Goal: Find specific page/section: Find specific page/section

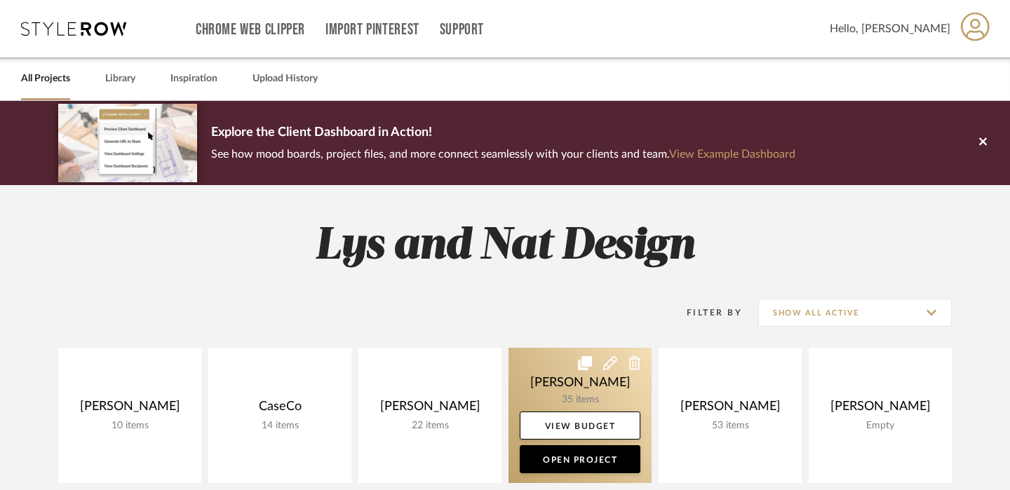
click at [624, 386] on link at bounding box center [579, 415] width 143 height 135
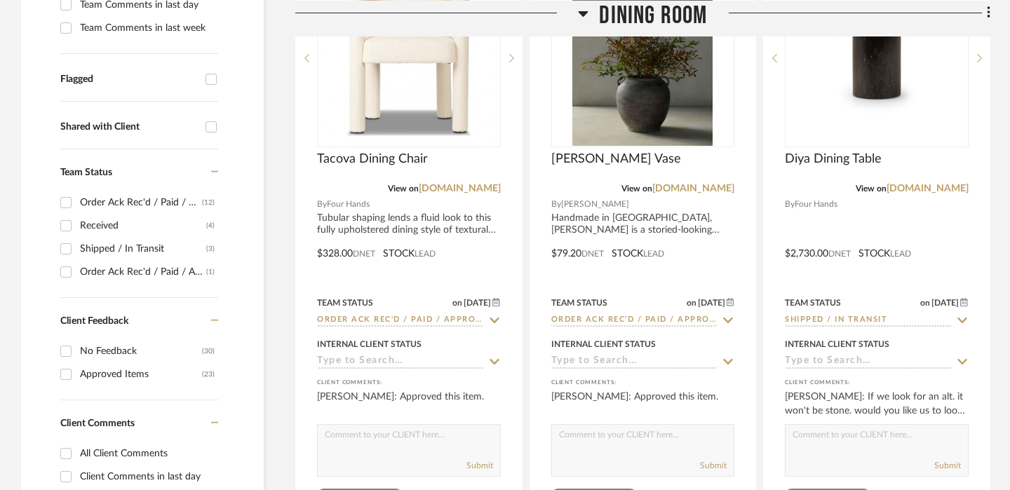
scroll to position [515, 0]
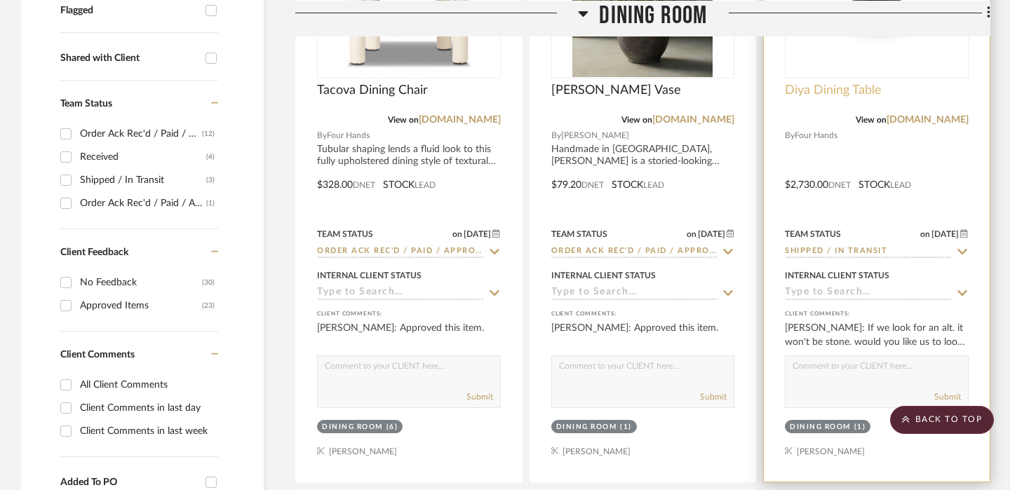
click at [851, 87] on span "Diya Dining Table" at bounding box center [833, 90] width 97 height 15
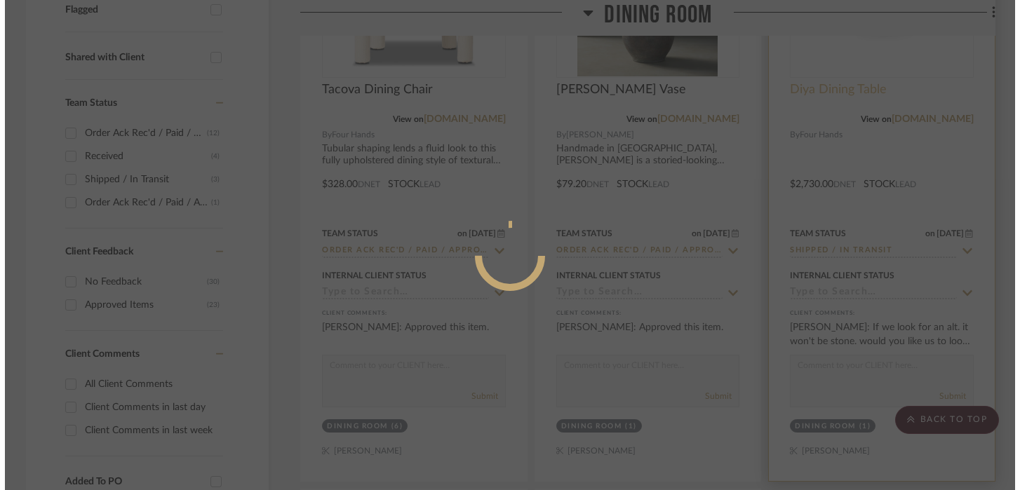
scroll to position [0, 0]
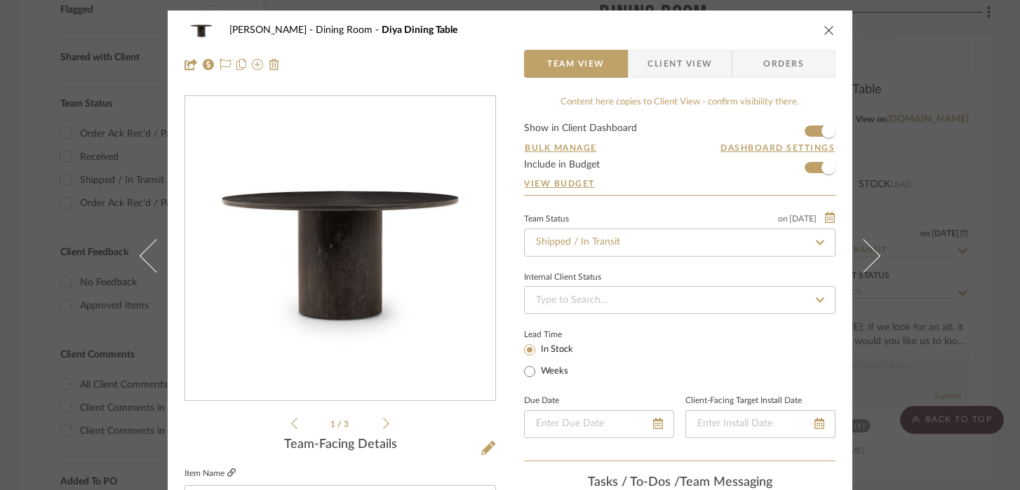
click at [227, 473] on icon at bounding box center [231, 473] width 8 height 8
click at [52, 163] on div "[PERSON_NAME] Dining Room Diya Dining Table Team View Client View Orders 1 / 3 …" at bounding box center [510, 245] width 1020 height 490
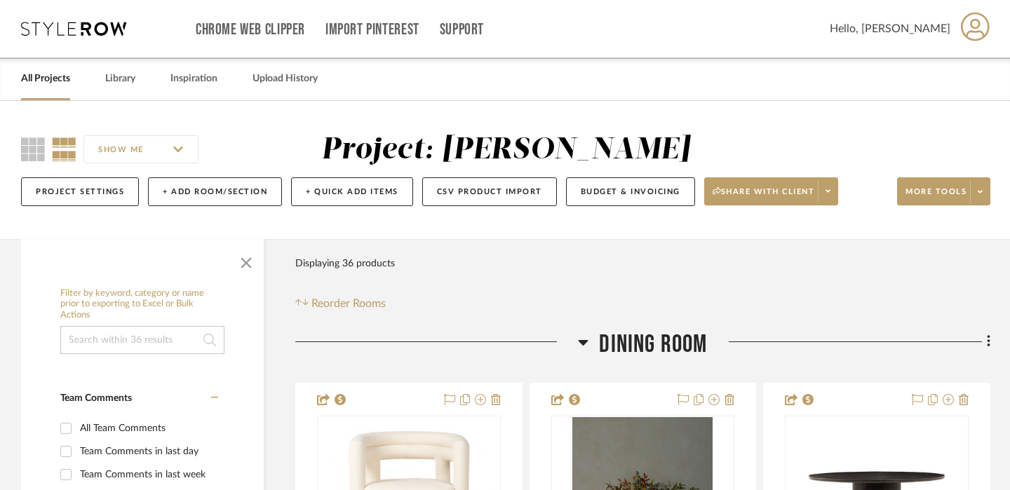
click at [50, 88] on link "All Projects" at bounding box center [45, 78] width 49 height 19
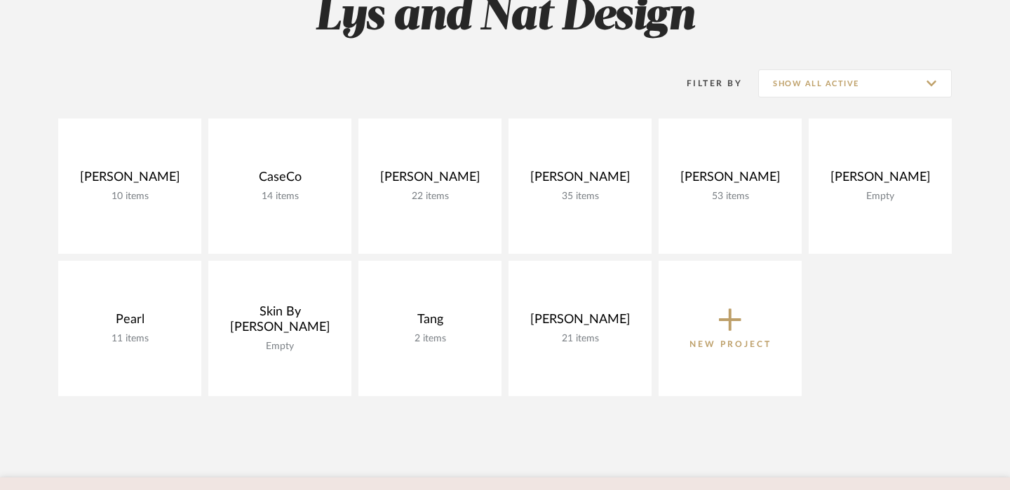
scroll to position [231, 0]
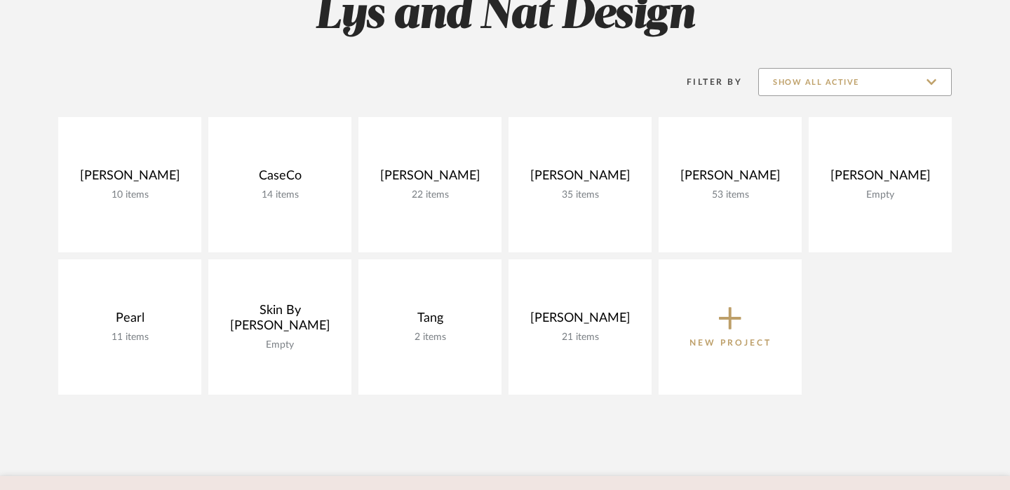
click at [845, 85] on input "Show All Active" at bounding box center [855, 82] width 194 height 28
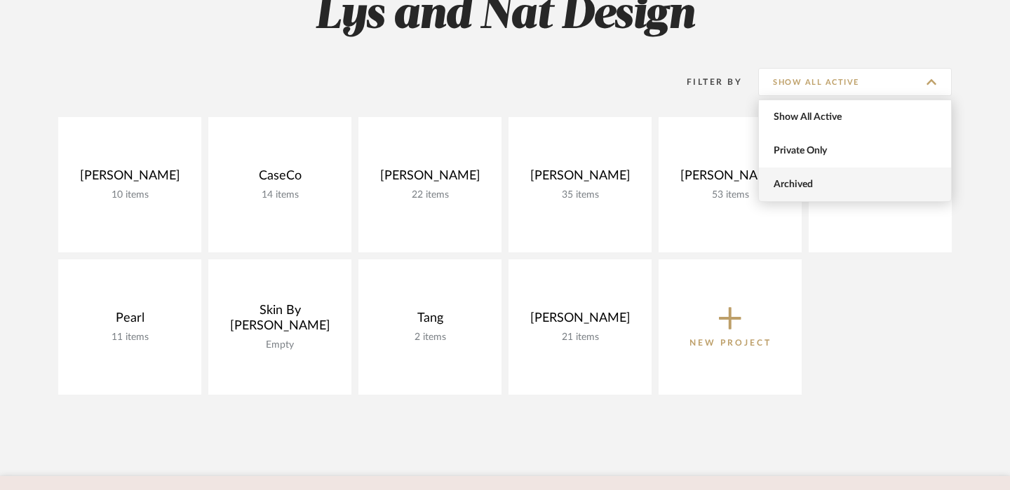
click at [796, 187] on span "Archived" at bounding box center [857, 185] width 166 height 12
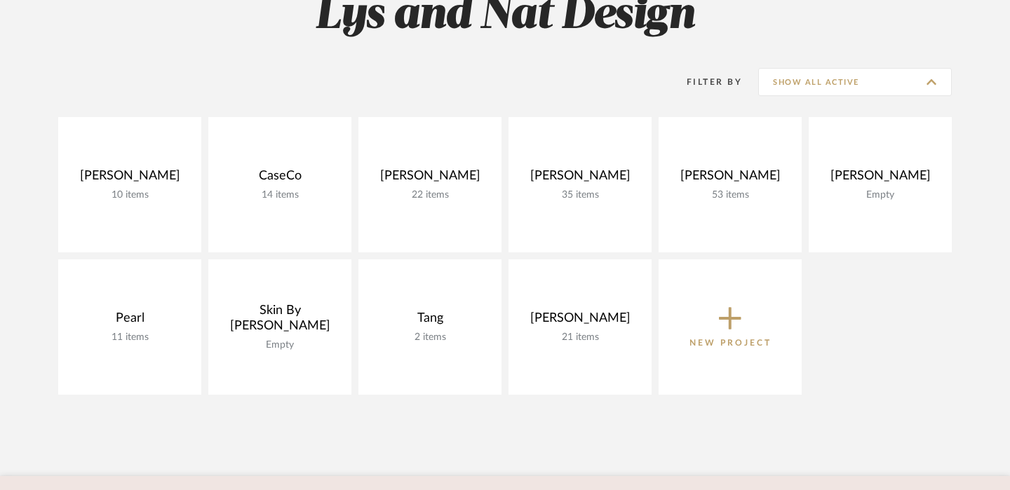
type input "Archived"
